Goal: Task Accomplishment & Management: Complete application form

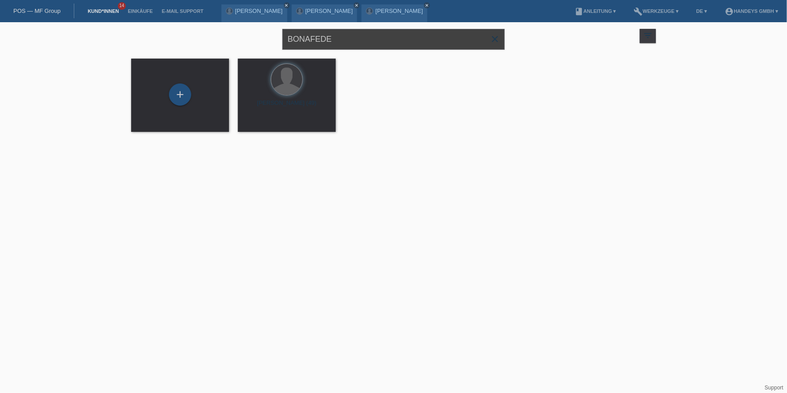
drag, startPoint x: 347, startPoint y: 34, endPoint x: 192, endPoint y: 36, distance: 155.2
click at [192, 36] on div "BONAFEDE close filter_list view_module Alle Kund*innen anzeigen star Markierte …" at bounding box center [394, 38] width 534 height 32
type input "b"
type input "borislavov"
click at [183, 94] on div "+" at bounding box center [180, 95] width 22 height 22
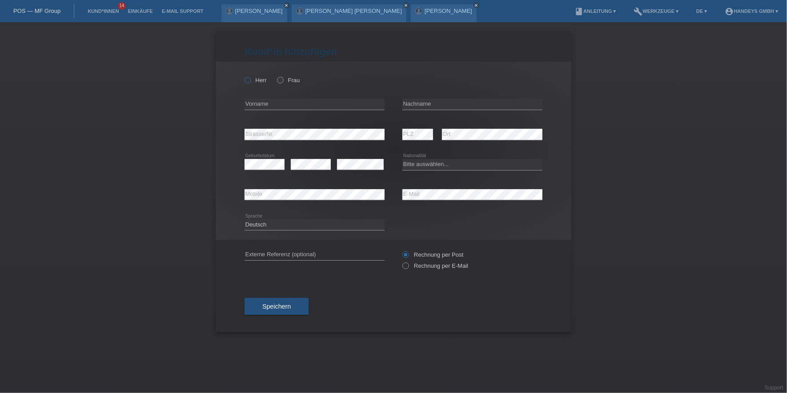
click at [243, 76] on icon at bounding box center [243, 76] width 0 height 0
click at [246, 80] on input "Herr" at bounding box center [248, 80] width 6 height 6
radio input "true"
click at [290, 100] on input "text" at bounding box center [315, 104] width 140 height 11
paste input "[PERSON_NAME]"
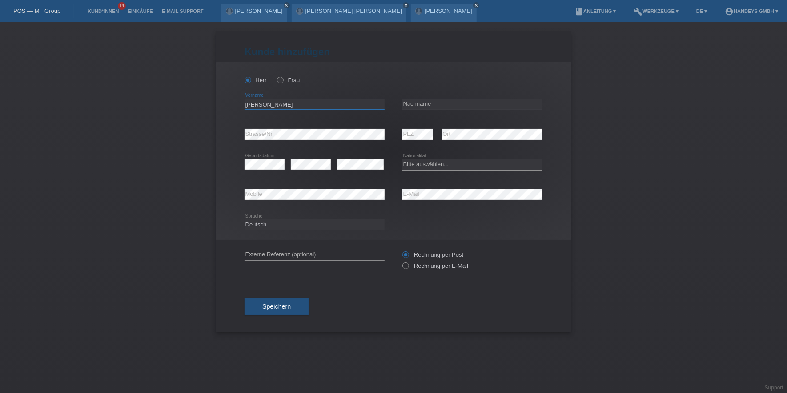
type input "[PERSON_NAME]"
click at [410, 108] on input "text" at bounding box center [472, 104] width 140 height 11
paste input "Borislavov"
type input "Borislavov"
select select "BG"
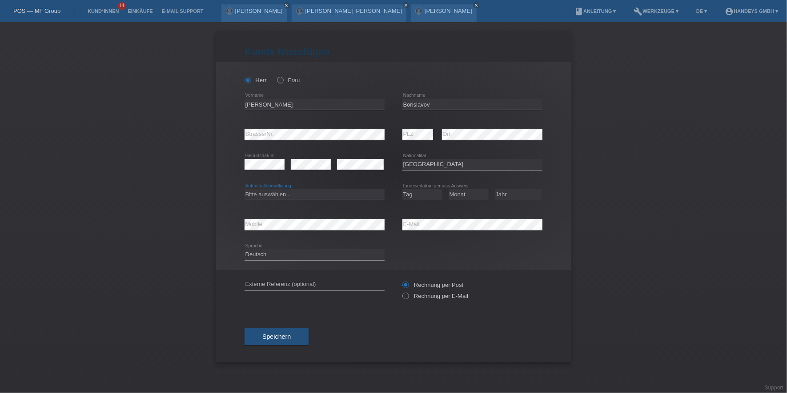
click at [275, 194] on select "Bitte auswählen... C B B - Flüchtlingsstatus Andere" at bounding box center [315, 194] width 140 height 11
select select "B"
click at [245, 189] on select "Bitte auswählen... C B B - Flüchtlingsstatus Andere" at bounding box center [315, 194] width 140 height 11
click at [418, 193] on select "Tag 01 02 03 04 05 06 07 08 09 10 11" at bounding box center [422, 194] width 40 height 11
select select "04"
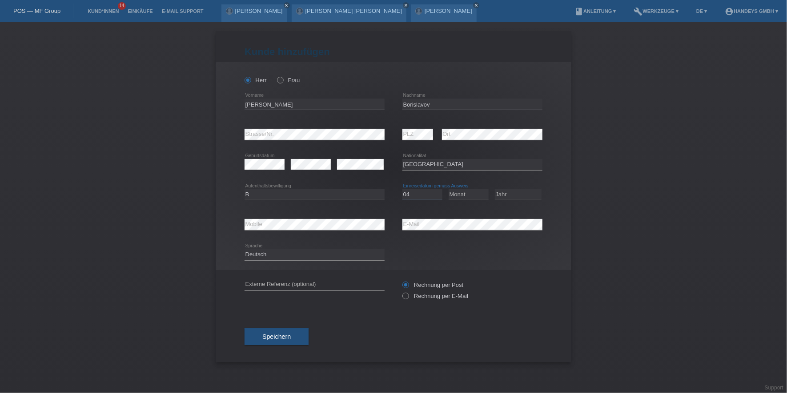
click at [402, 189] on select "Tag 01 02 03 04 05 06 07 08 09 10 11" at bounding box center [422, 194] width 40 height 11
select select "11"
select select "2019"
click at [297, 286] on input "text" at bounding box center [315, 285] width 140 height 11
type input "DERYA"
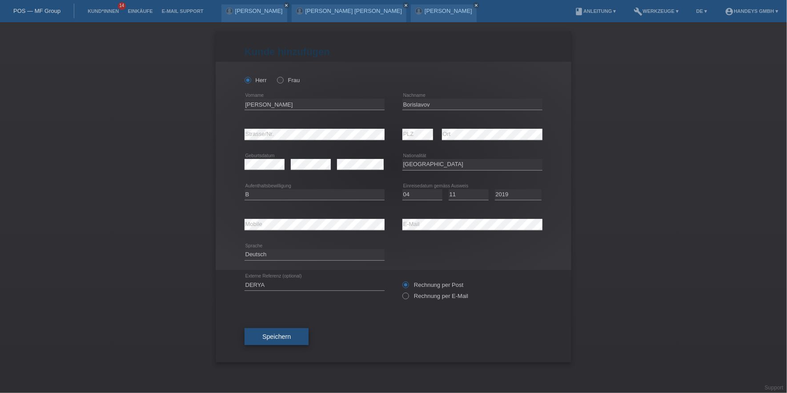
click at [277, 337] on span "Speichern" at bounding box center [276, 336] width 28 height 7
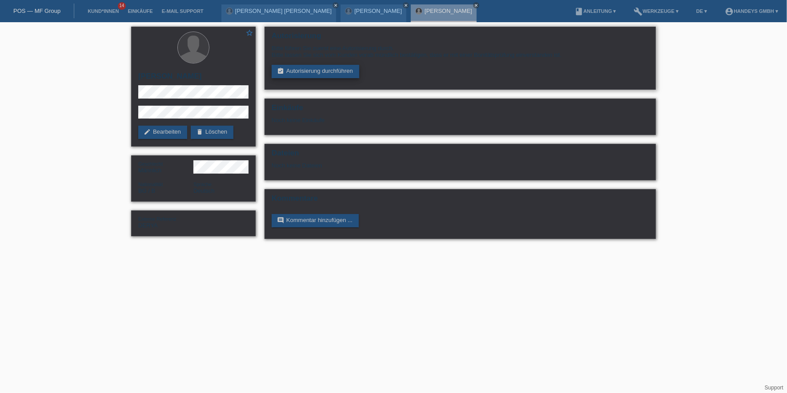
click at [310, 70] on link "assignment_turned_in Autorisierung durchführen" at bounding box center [316, 71] width 88 height 13
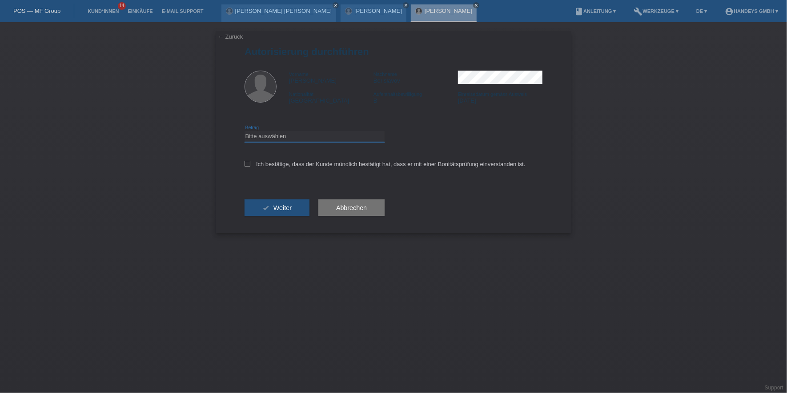
click at [282, 134] on select "Bitte auswählen CHF 1.00 - CHF 499.00 CHF 500.00 - CHF 1'999.00 CHF 2'000.00 - …" at bounding box center [315, 136] width 140 height 11
select select "3"
click at [245, 131] on select "Bitte auswählen CHF 1.00 - CHF 499.00 CHF 500.00 - CHF 1'999.00 CHF 2'000.00 - …" at bounding box center [315, 136] width 140 height 11
click at [278, 161] on label "Ich bestätige, dass der Kunde mündlich bestätigt hat, dass er mit einer Bonität…" at bounding box center [385, 164] width 281 height 7
click at [250, 161] on input "Ich bestätige, dass der Kunde mündlich bestätigt hat, dass er mit einer Bonität…" at bounding box center [248, 164] width 6 height 6
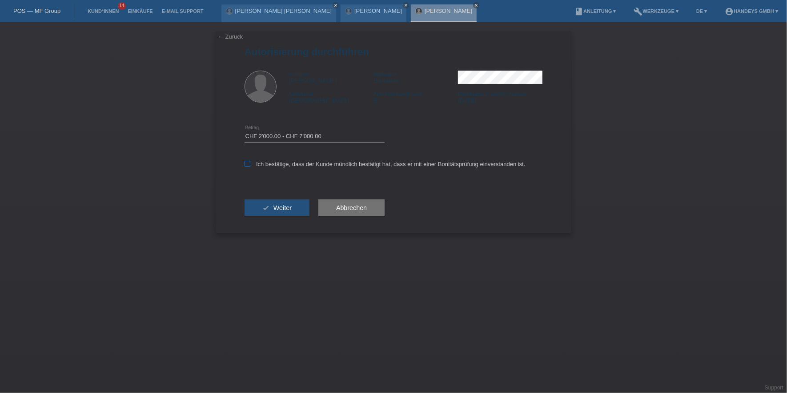
checkbox input "true"
click at [261, 213] on button "check Weiter" at bounding box center [277, 208] width 65 height 17
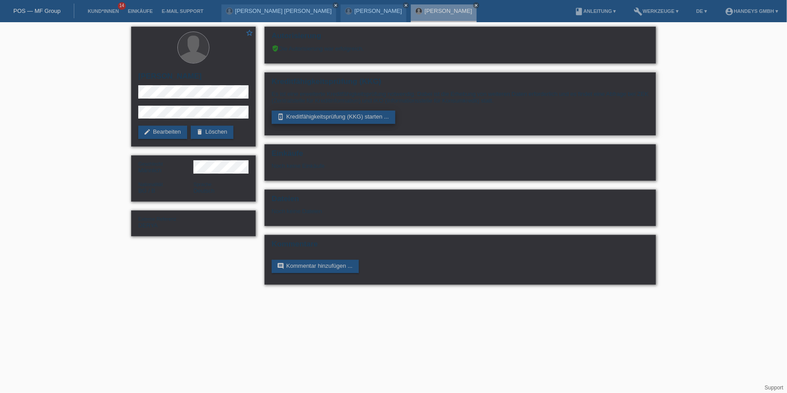
click at [316, 115] on link "perm_device_information Kreditfähigkeitsprüfung (KKG) starten ..." at bounding box center [334, 117] width 124 height 13
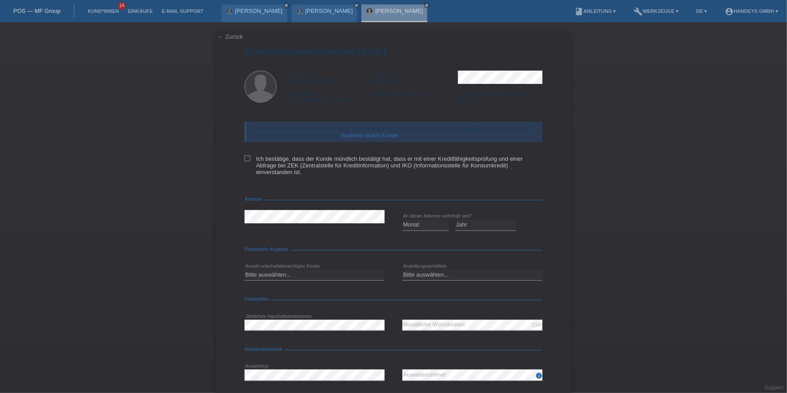
click at [245, 155] on div "Dieses Formular kann der Kunde auch auf seinem Smartphone ausfüllen, falls er d…" at bounding box center [394, 151] width 298 height 77
click at [245, 157] on icon at bounding box center [248, 159] width 6 height 6
click at [245, 157] on input "Ich bestätige, dass der Kunde mündlich bestätigt hat, dass er mit einer Kreditf…" at bounding box center [248, 159] width 6 height 6
checkbox input "true"
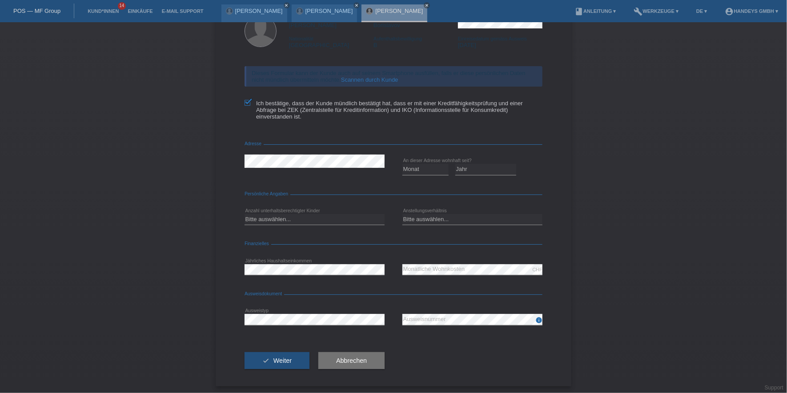
scroll to position [57, 0]
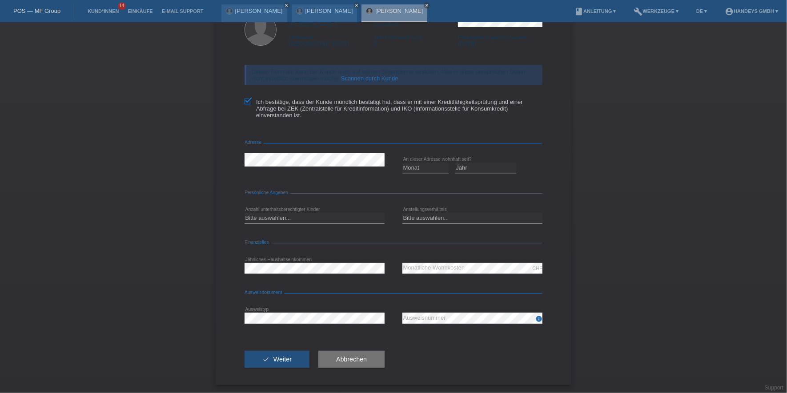
click at [361, 75] on link "Scannen durch Kunde" at bounding box center [369, 78] width 57 height 7
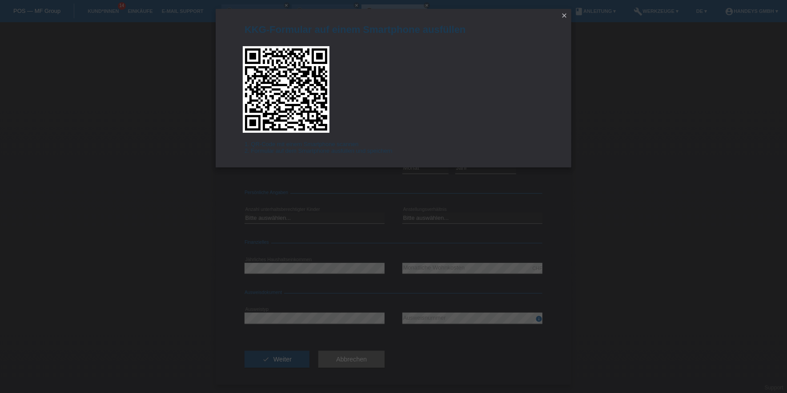
click at [564, 13] on icon "close" at bounding box center [564, 15] width 7 height 7
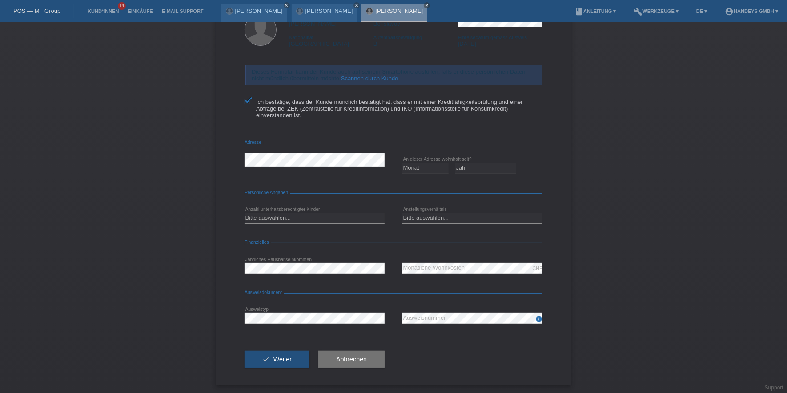
click at [427, 15] on div "Borislav Sergeev Borislavov close" at bounding box center [394, 13] width 66 height 18
click at [423, 12] on link "[PERSON_NAME]" at bounding box center [399, 11] width 48 height 7
